Goal: Information Seeking & Learning: Learn about a topic

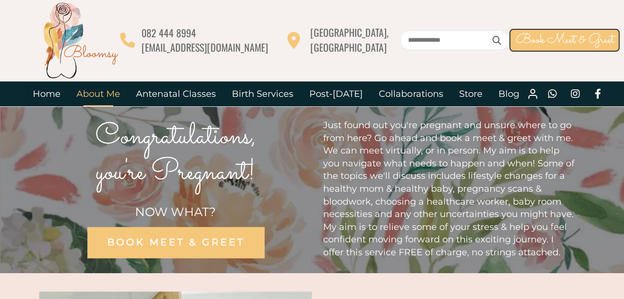
click at [116, 97] on link "About Me" at bounding box center [98, 93] width 60 height 25
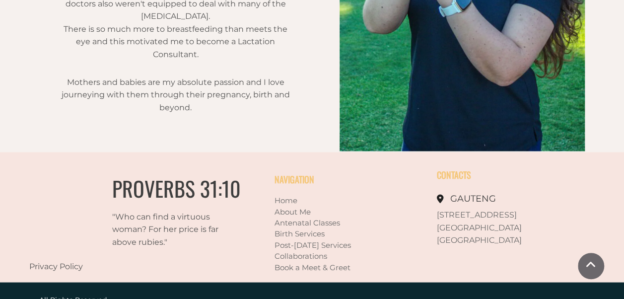
scroll to position [833, 0]
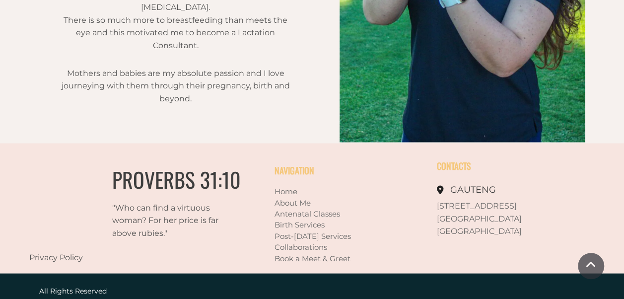
click at [302, 224] on link "Birth Services" at bounding box center [299, 223] width 50 height 9
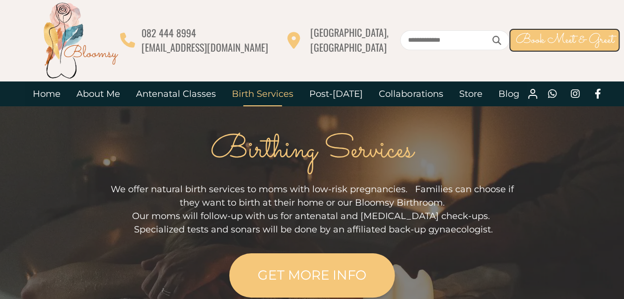
click at [343, 291] on link "GET MORE INFO" at bounding box center [311, 275] width 165 height 44
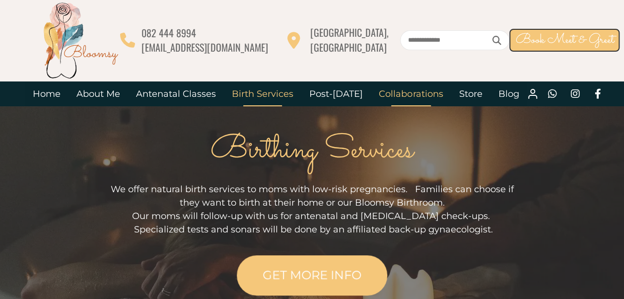
click at [392, 93] on link "Collaborations" at bounding box center [411, 93] width 80 height 25
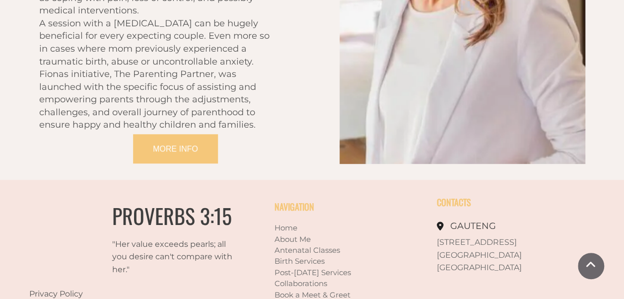
scroll to position [2234, 0]
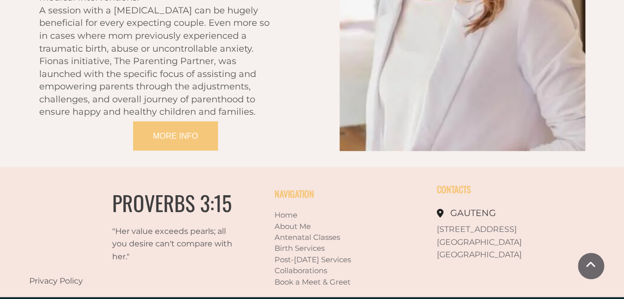
click at [310, 243] on link "Birth Services" at bounding box center [299, 247] width 50 height 9
